Goal: Information Seeking & Learning: Learn about a topic

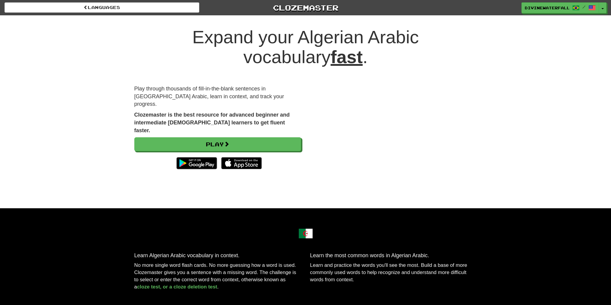
click at [325, 66] on h1 "Expand your Algerian Arabic vocabulary fast ." at bounding box center [305, 47] width 343 height 40
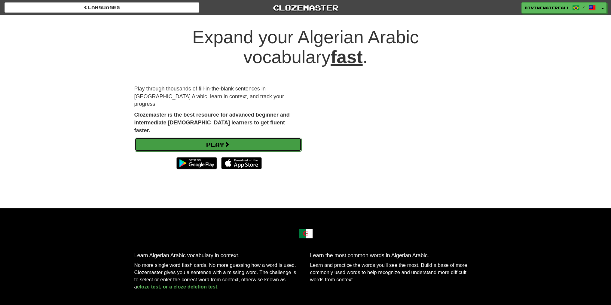
click at [270, 138] on link "Play" at bounding box center [218, 145] width 167 height 14
click at [254, 138] on link "Play" at bounding box center [218, 145] width 167 height 14
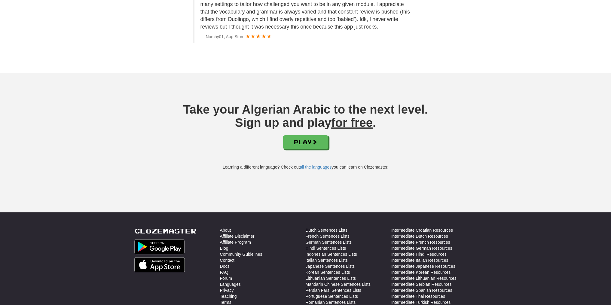
scroll to position [700, 0]
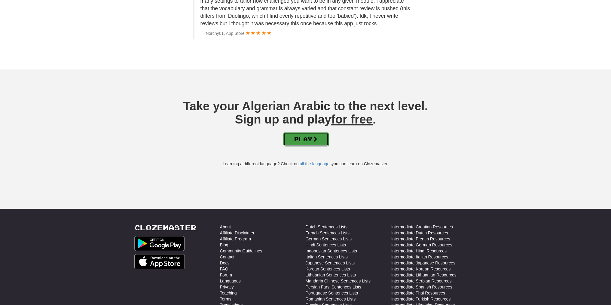
click at [299, 136] on link "Play" at bounding box center [305, 139] width 45 height 14
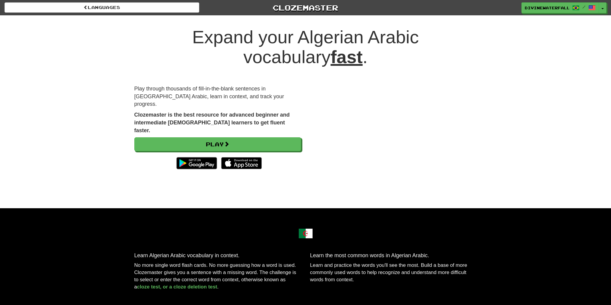
scroll to position [382, 0]
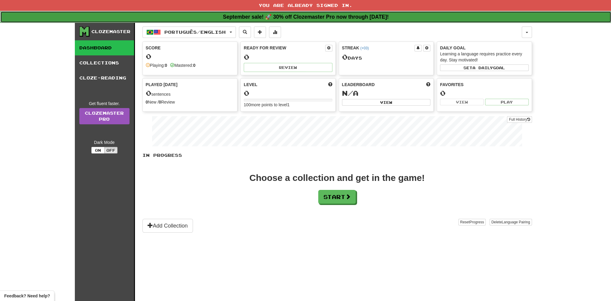
click at [326, 17] on strong "September sale! 🚀 30% off Clozemaster Pro now through Monday September 30!" at bounding box center [306, 17] width 166 height 6
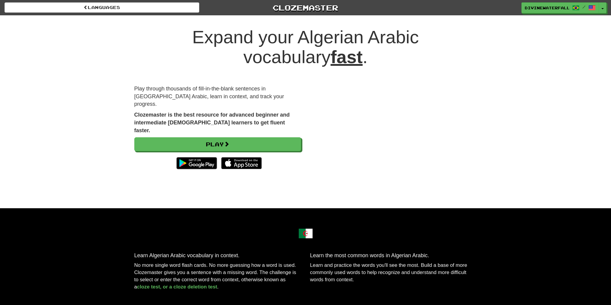
scroll to position [699, 0]
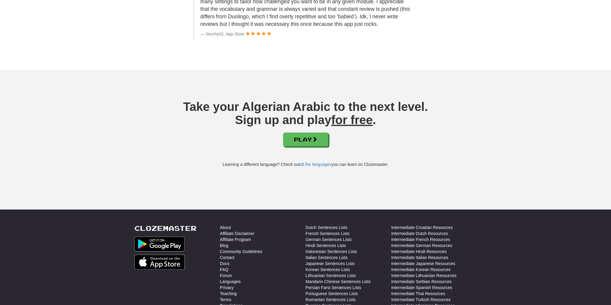
click at [269, 112] on h3 "Take your Algerian Arabic to the next level. Sign up and play for free ." at bounding box center [305, 113] width 343 height 26
drag, startPoint x: 269, startPoint y: 112, endPoint x: 295, endPoint y: 113, distance: 26.5
click at [295, 113] on h3 "Take your Algerian Arabic to the next level. Sign up and play for free ." at bounding box center [305, 113] width 343 height 26
click at [328, 102] on h3 "Take your Algerian Arabic to the next level. Sign up and play for free ." at bounding box center [305, 113] width 343 height 26
click at [303, 144] on link "Play" at bounding box center [305, 140] width 45 height 14
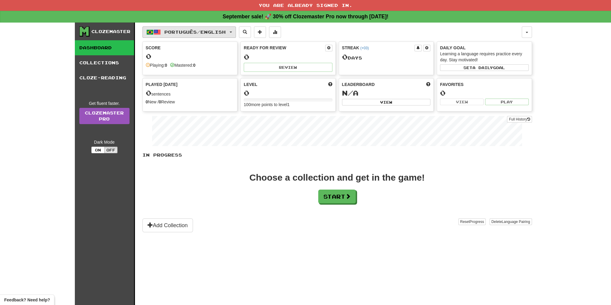
click at [196, 27] on button "Português / English" at bounding box center [188, 31] width 93 height 11
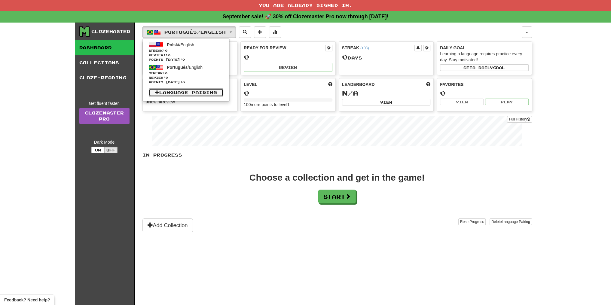
click at [179, 91] on link "Language Pairing" at bounding box center [186, 92] width 75 height 8
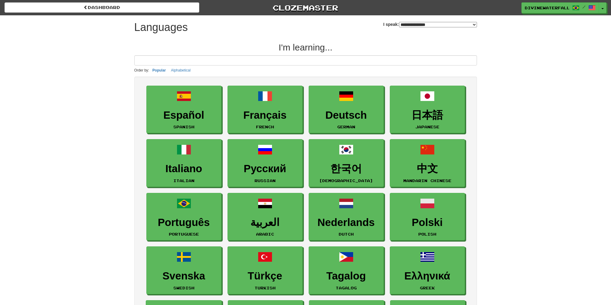
select select "*******"
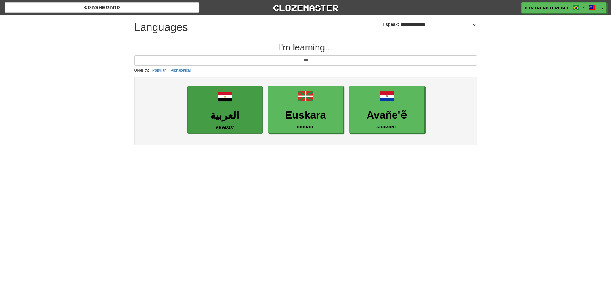
type input "***"
click at [236, 105] on link "العربية Arabic" at bounding box center [224, 110] width 75 height 48
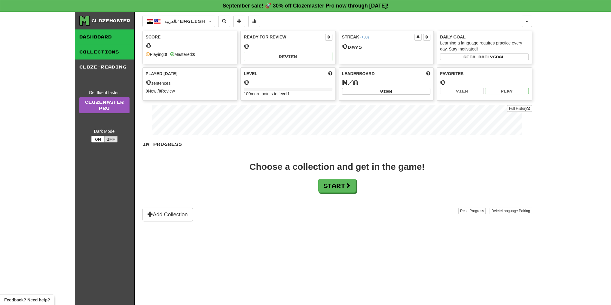
click at [114, 47] on link "Collections" at bounding box center [104, 51] width 59 height 15
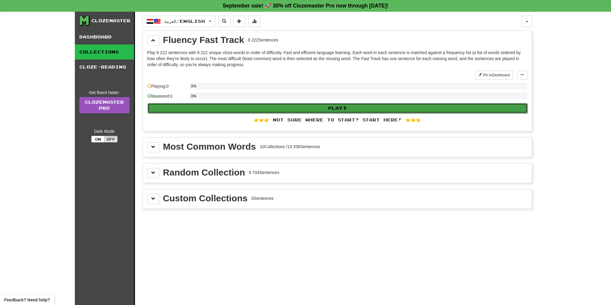
click at [225, 105] on button "Play" at bounding box center [338, 108] width 380 height 10
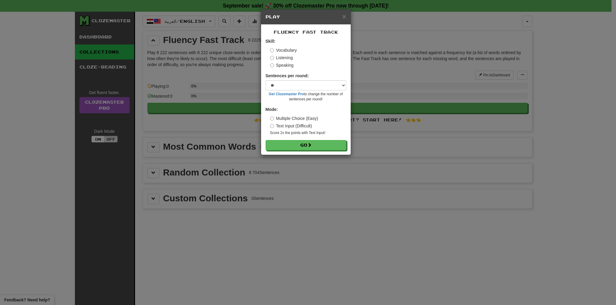
click at [152, 101] on div "× Play Fluency Fast Track Skill: Vocabulary Listening Speaking Sentences per ro…" at bounding box center [308, 152] width 616 height 305
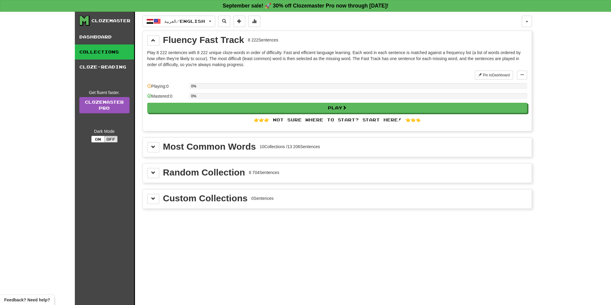
click at [514, 75] on div "Pin to Dashboard Pin to Dashboard Manage Sentences" at bounding box center [501, 75] width 52 height 9
click at [518, 76] on button at bounding box center [522, 75] width 10 height 9
click at [512, 87] on span "Manage Sentences" at bounding box center [503, 86] width 36 height 5
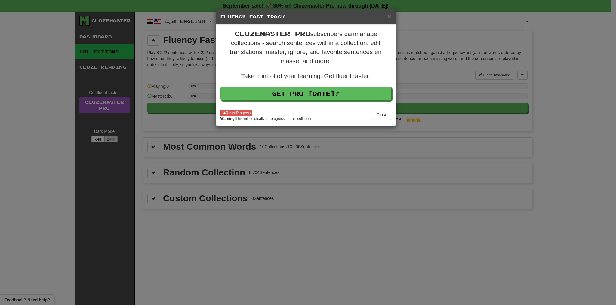
click at [484, 97] on div "× Fluency Fast Track Clozemaster Pro subscribers can manage collections - searc…" at bounding box center [308, 152] width 616 height 305
click at [440, 100] on div "× Fluency Fast Track Clozemaster Pro subscribers can manage collections - searc…" at bounding box center [308, 152] width 616 height 305
drag, startPoint x: 396, startPoint y: 108, endPoint x: 393, endPoint y: 110, distance: 3.4
click at [395, 108] on div "× Fluency Fast Track Clozemaster Pro subscribers can manage collections - searc…" at bounding box center [308, 152] width 616 height 305
click at [384, 115] on button "Close" at bounding box center [381, 115] width 19 height 10
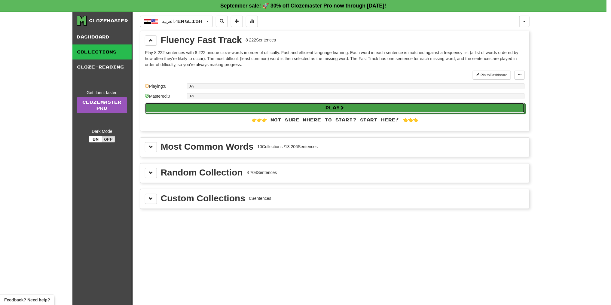
click at [392, 105] on button "Play" at bounding box center [335, 108] width 380 height 10
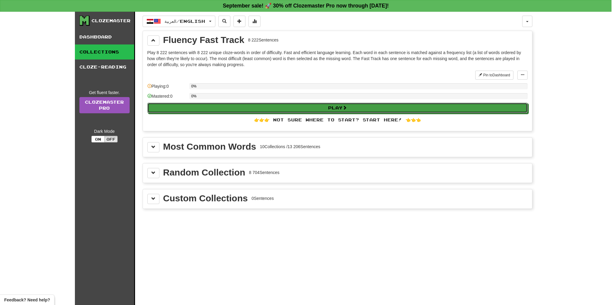
select select "**"
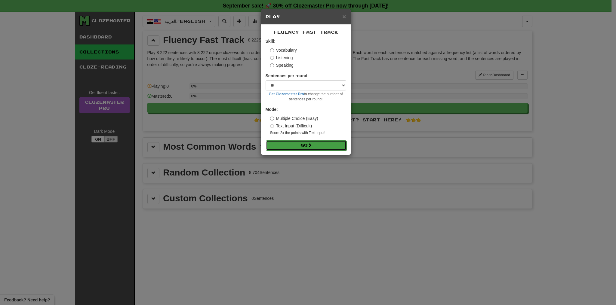
click at [338, 148] on button "Go" at bounding box center [306, 145] width 81 height 10
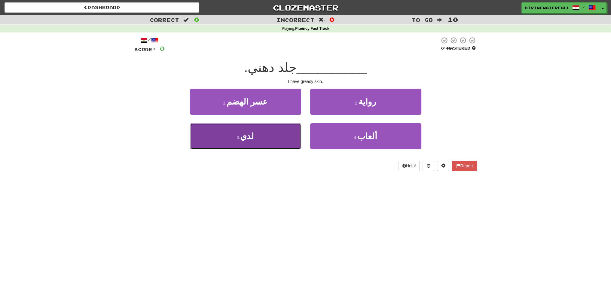
click at [267, 138] on button "3 . لدي" at bounding box center [245, 136] width 111 height 26
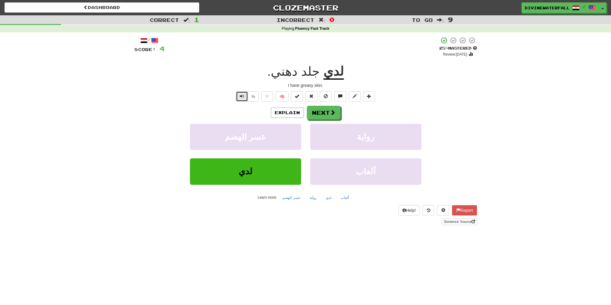
click at [238, 97] on button "Text-to-speech controls" at bounding box center [242, 96] width 12 height 10
click at [320, 72] on div "لدي جلد دهني ." at bounding box center [305, 71] width 343 height 17
click at [325, 72] on u "لدي" at bounding box center [333, 71] width 20 height 15
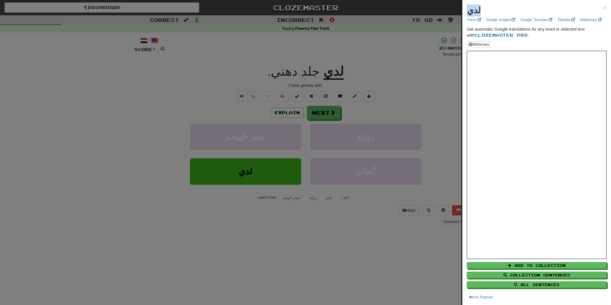
drag, startPoint x: 476, startPoint y: 9, endPoint x: 465, endPoint y: 9, distance: 11.1
click at [465, 9] on div "لدي × Forvo Google Images Google Translate Tatoeba Wiktionary Get automatic Goo…" at bounding box center [536, 152] width 149 height 305
click at [471, 9] on strong "لدي" at bounding box center [474, 10] width 14 height 9
click at [345, 63] on div at bounding box center [305, 152] width 611 height 305
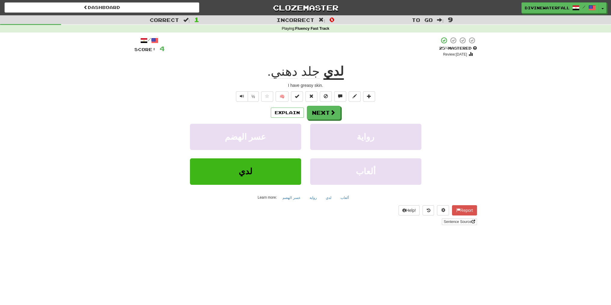
click at [307, 69] on span "جلد" at bounding box center [310, 71] width 19 height 14
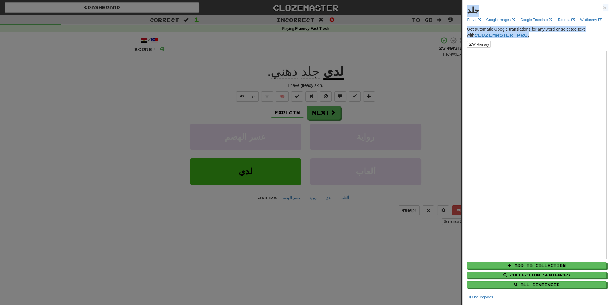
click at [384, 81] on div at bounding box center [305, 152] width 611 height 305
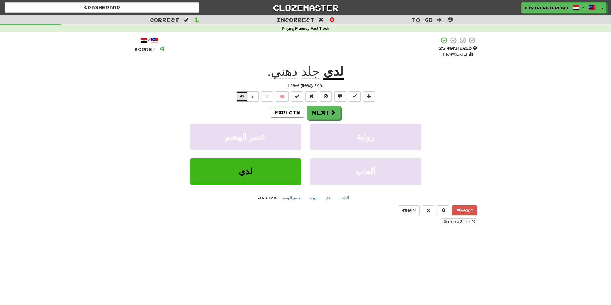
click at [241, 95] on button "Text-to-speech controls" at bounding box center [242, 96] width 12 height 10
click at [286, 109] on button "Explain" at bounding box center [287, 113] width 33 height 10
